Goal: Task Accomplishment & Management: Manage account settings

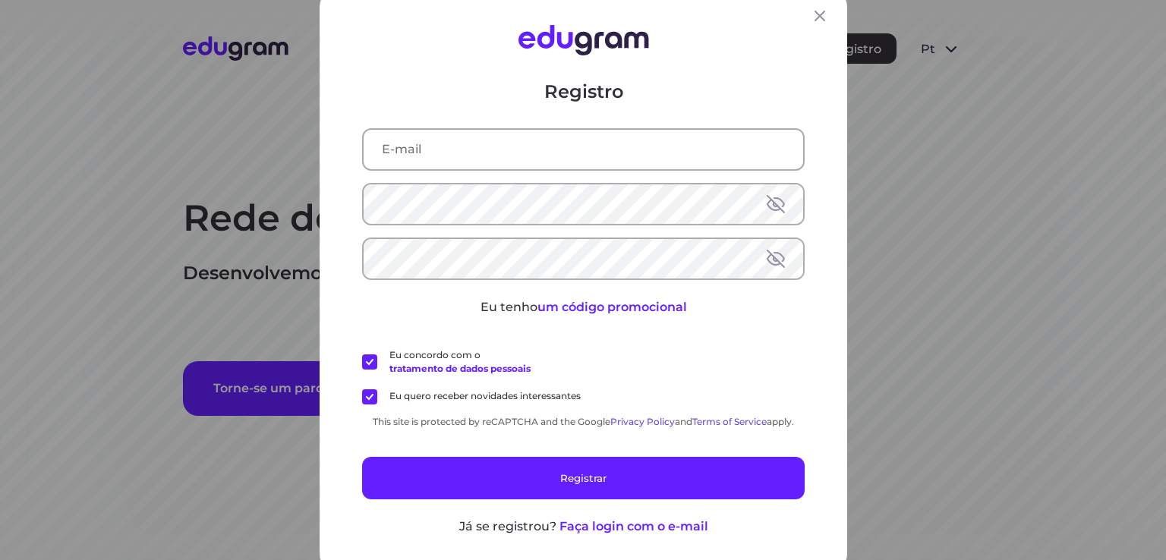
click at [811, 16] on icon at bounding box center [820, 16] width 18 height 18
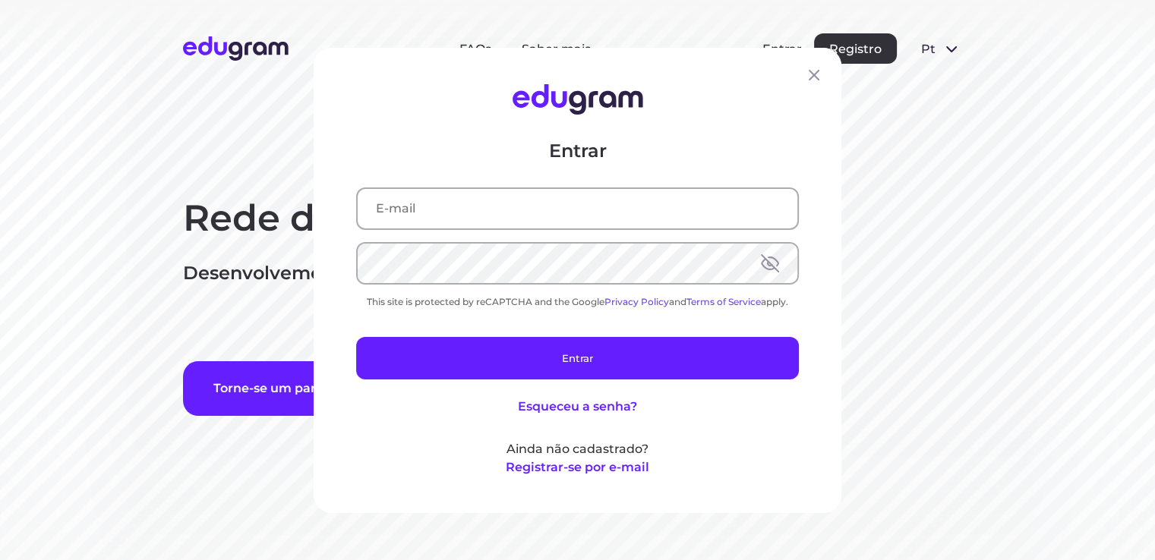
click at [488, 186] on div "Entrar This site is protected by reCAPTCHA and the Google Privacy Policy and Te…" at bounding box center [577, 307] width 443 height 338
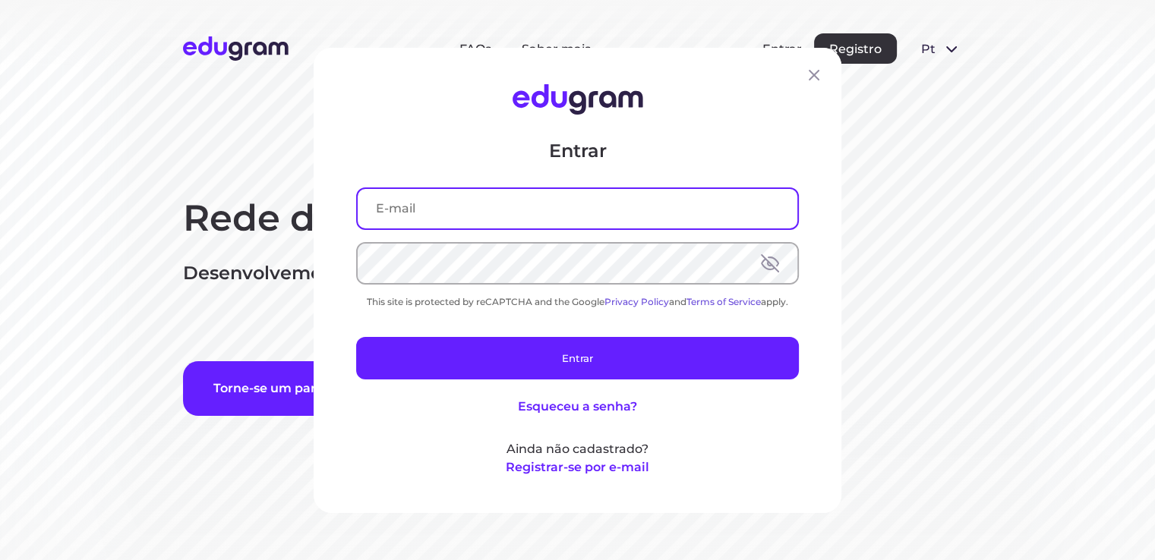
drag, startPoint x: 486, startPoint y: 222, endPoint x: 486, endPoint y: 210, distance: 12.9
click at [484, 222] on input "text" at bounding box center [578, 207] width 440 height 39
click at [484, 203] on input "text" at bounding box center [578, 207] width 440 height 39
type input "[EMAIL_ADDRESS][PERSON_NAME][DOMAIN_NAME]"
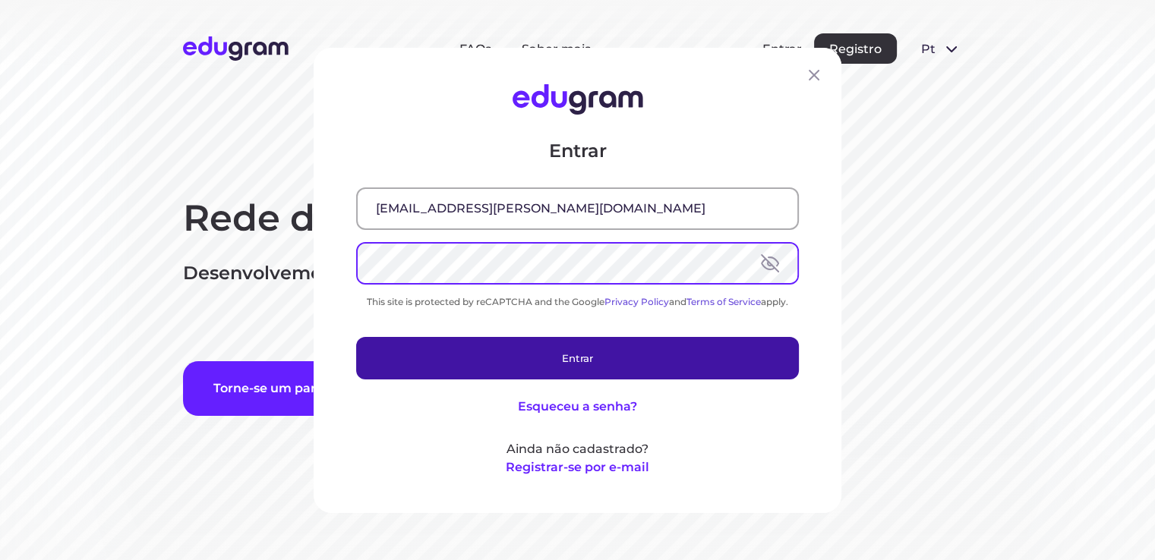
click at [389, 368] on button "Entrar" at bounding box center [577, 357] width 443 height 43
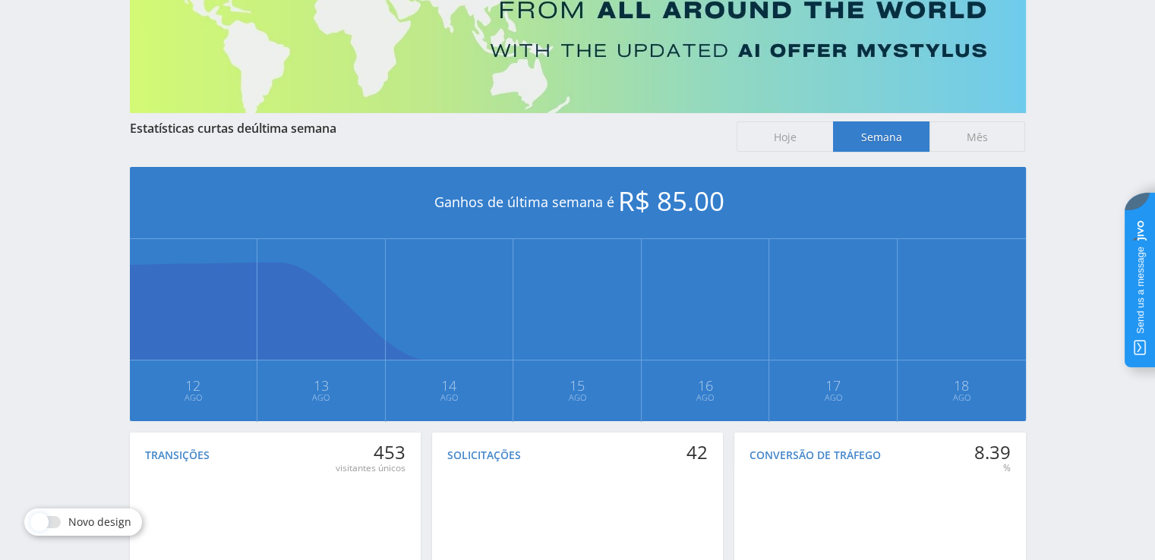
scroll to position [341, 0]
